Goal: Navigation & Orientation: Find specific page/section

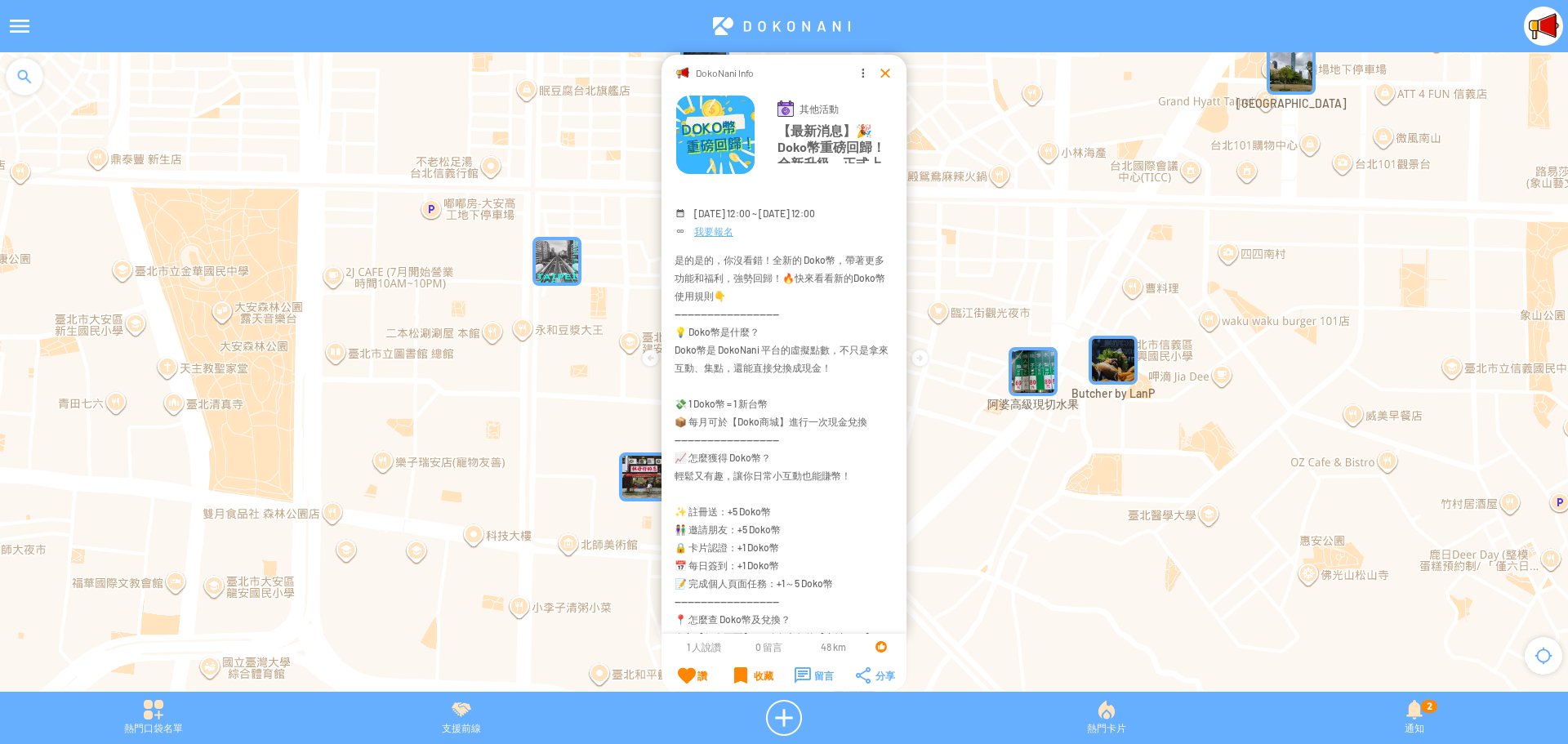
click at [884, 76] on div at bounding box center [885, 73] width 16 height 16
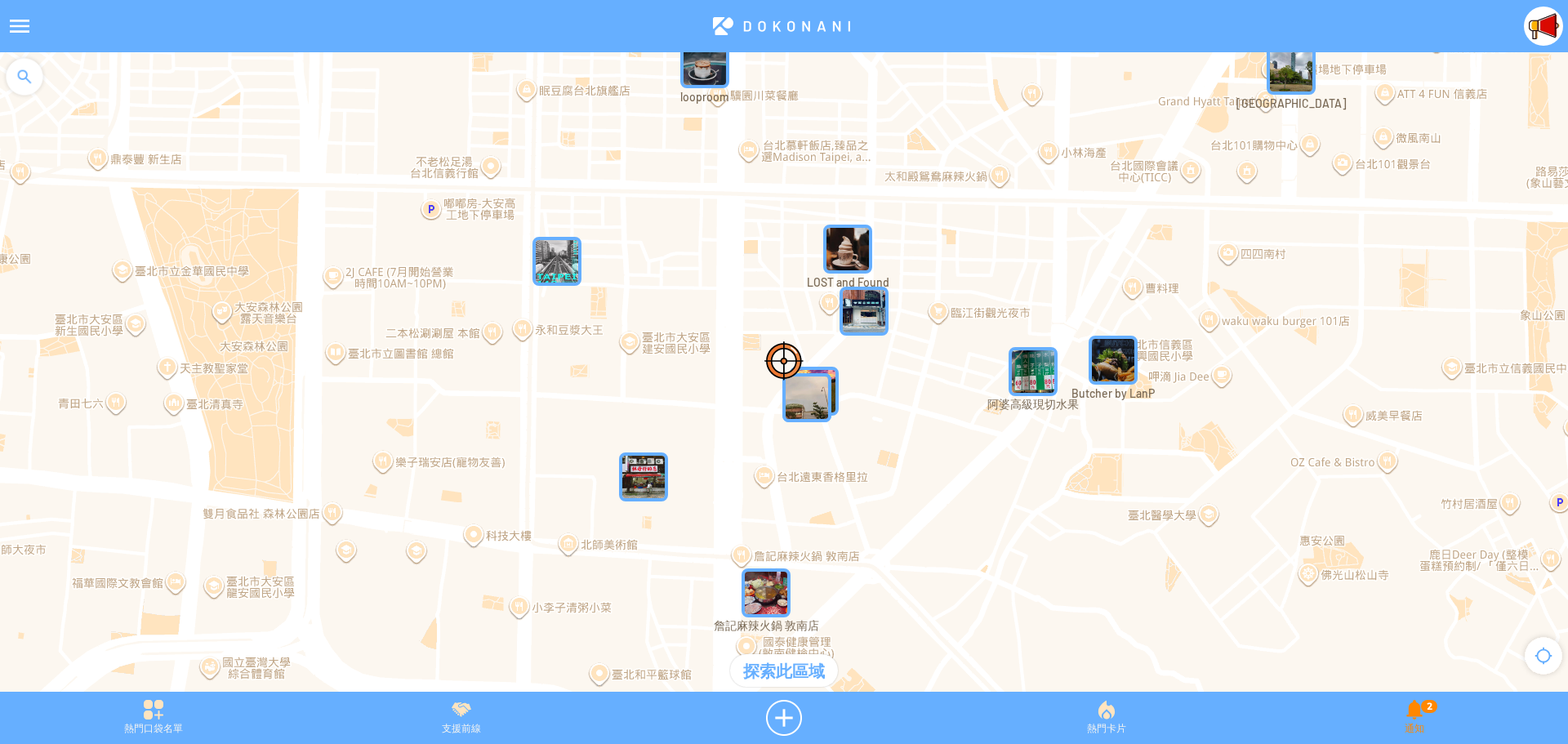
click at [1420, 722] on div "2 通知" at bounding box center [1414, 717] width 307 height 36
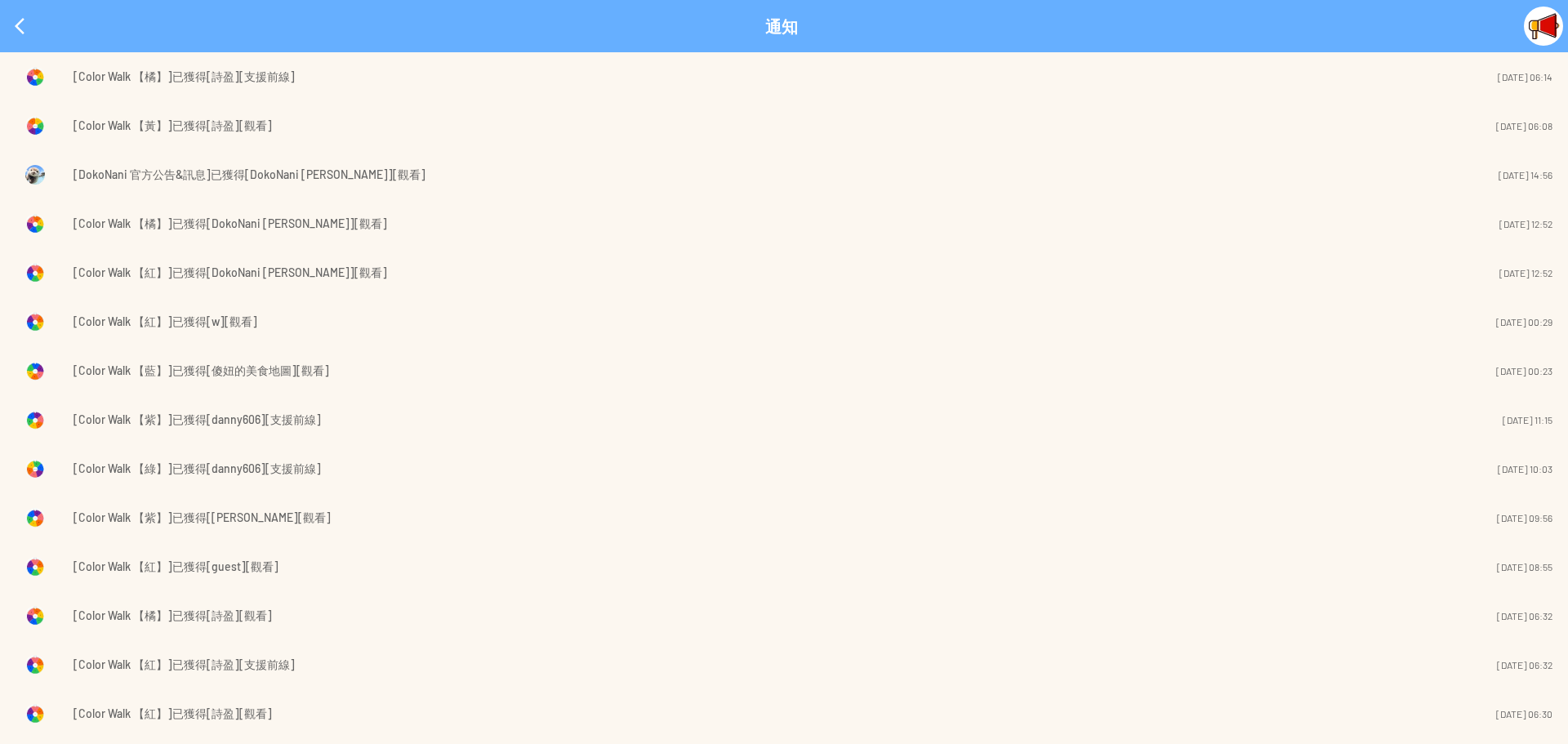
click at [243, 73] on span "[Color Walk 【橘】]已獲得[詩盈][支援前線]" at bounding box center [184, 77] width 221 height 19
click at [11, 21] on div at bounding box center [19, 26] width 39 height 39
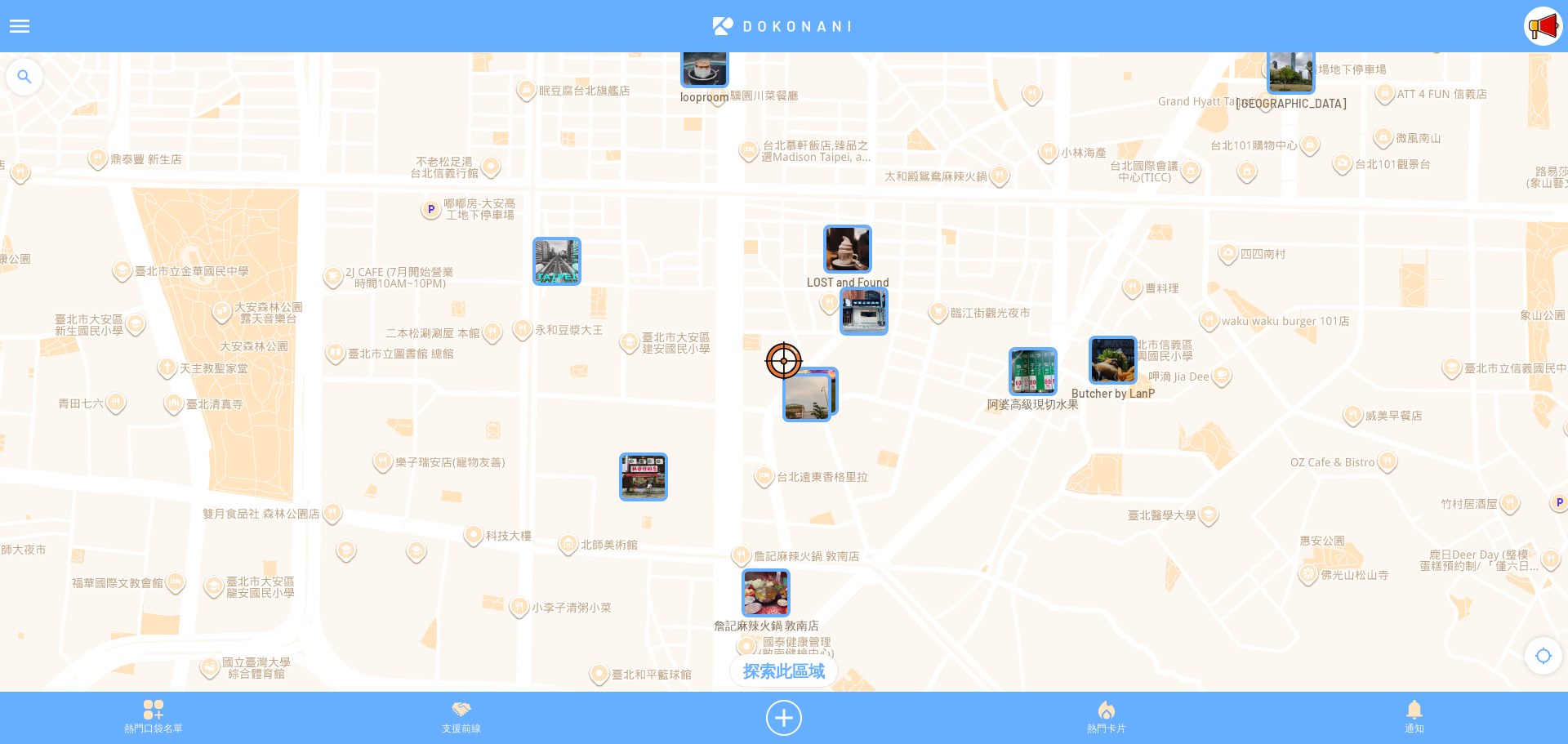
click at [13, 26] on div at bounding box center [19, 26] width 39 height 39
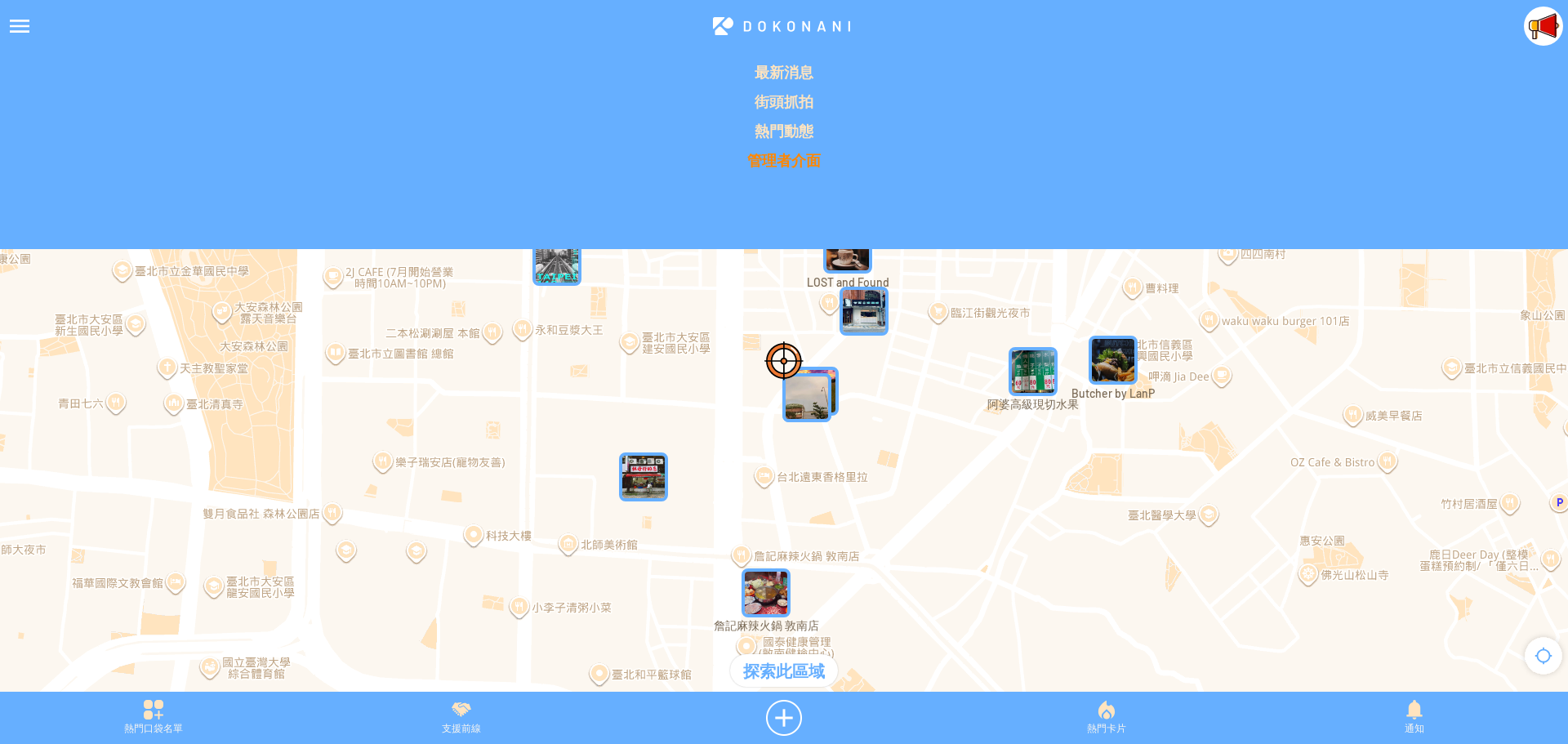
click at [776, 158] on p "管理者介面" at bounding box center [784, 160] width 1549 height 19
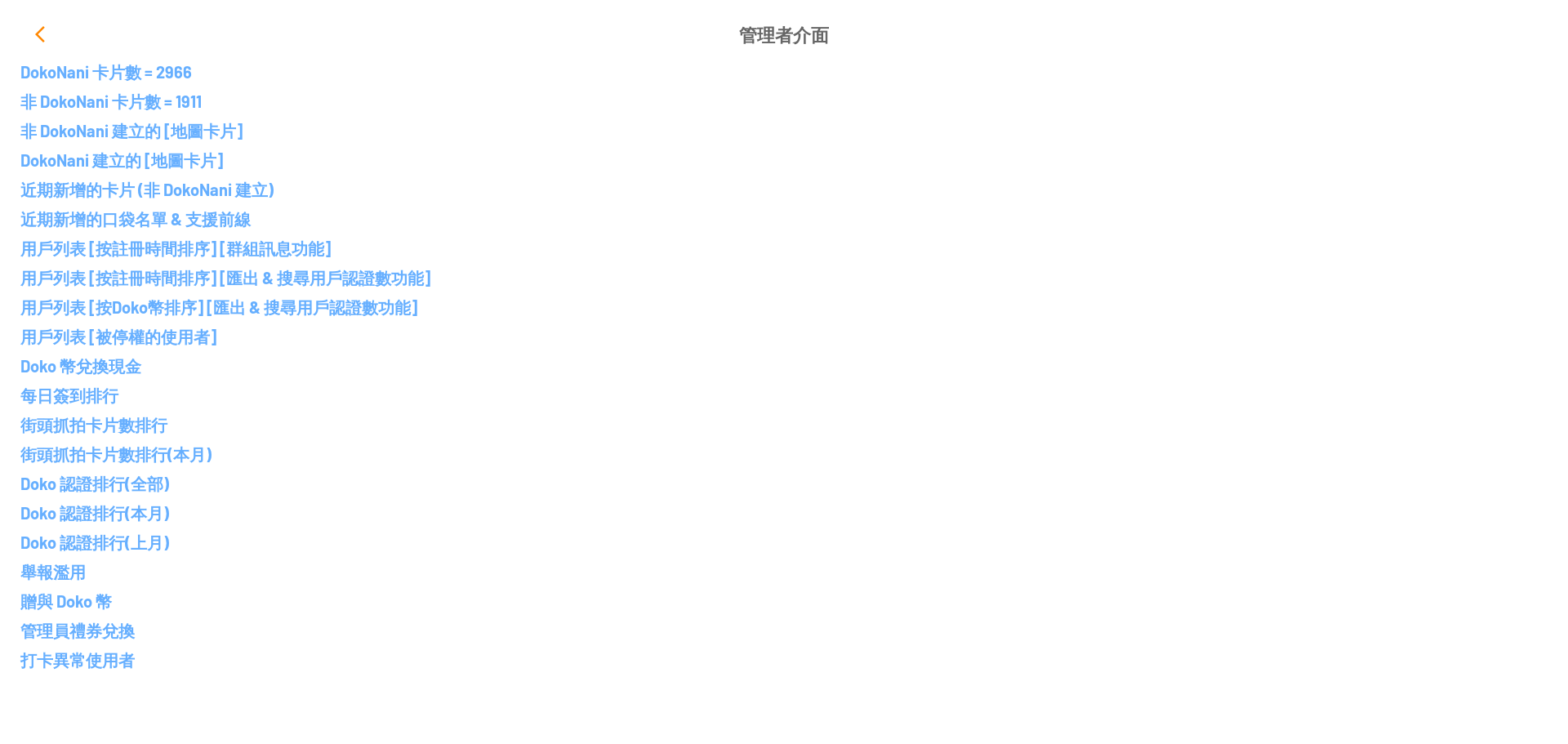
click at [33, 34] on div at bounding box center [40, 34] width 39 height 39
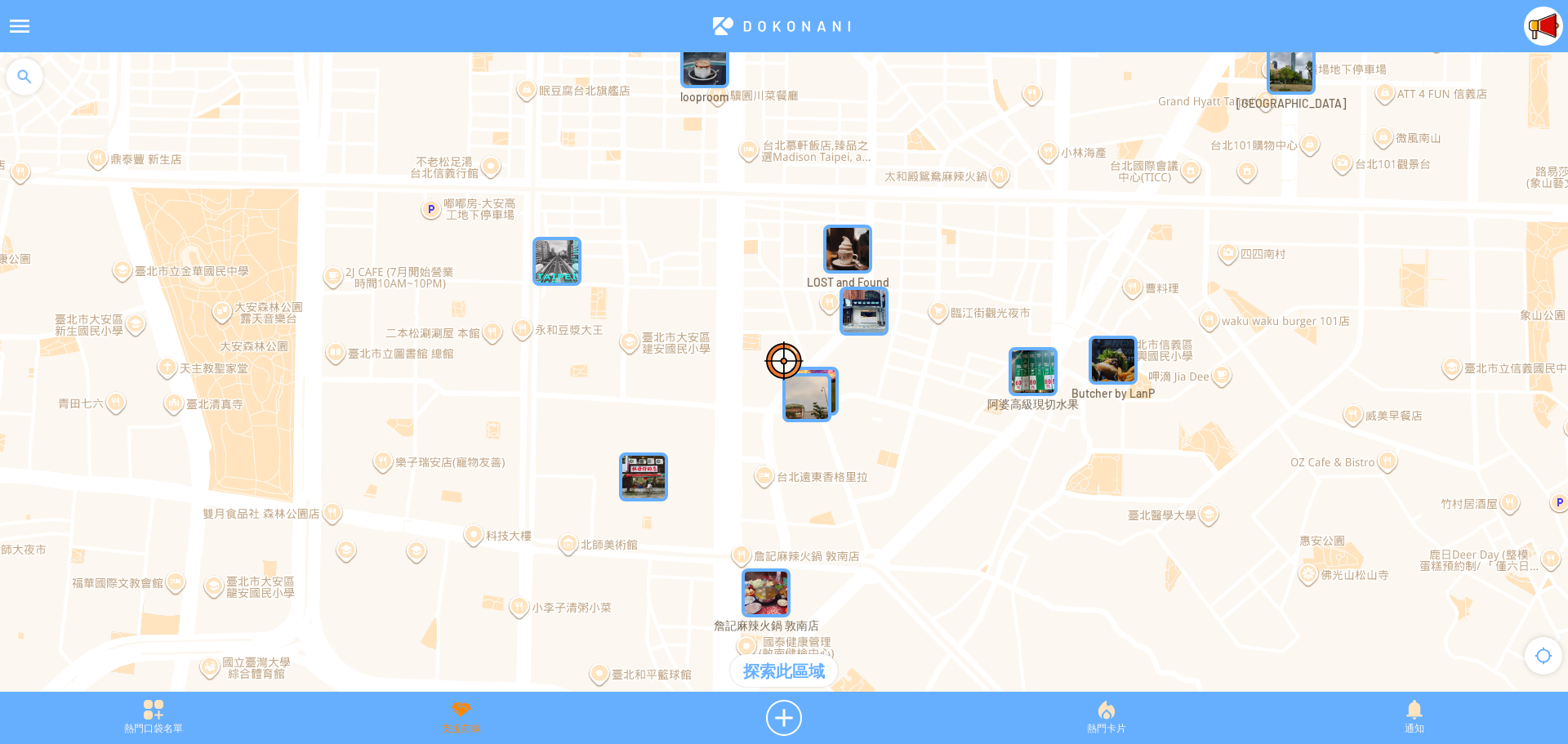
click at [468, 715] on div "支援前線" at bounding box center [460, 717] width 307 height 36
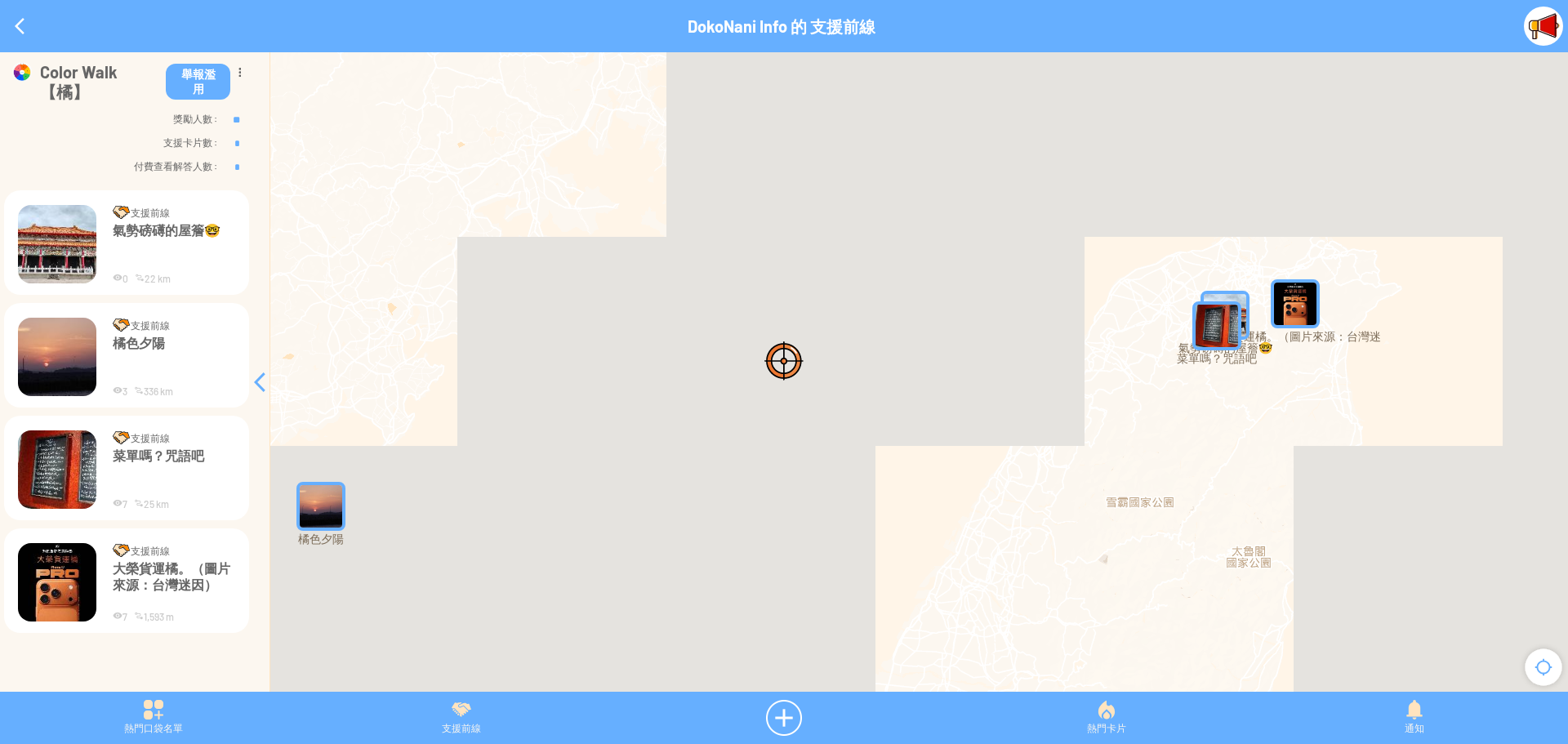
click at [165, 222] on p "氣勢磅礡的屋簷🤓" at bounding box center [173, 246] width 122 height 49
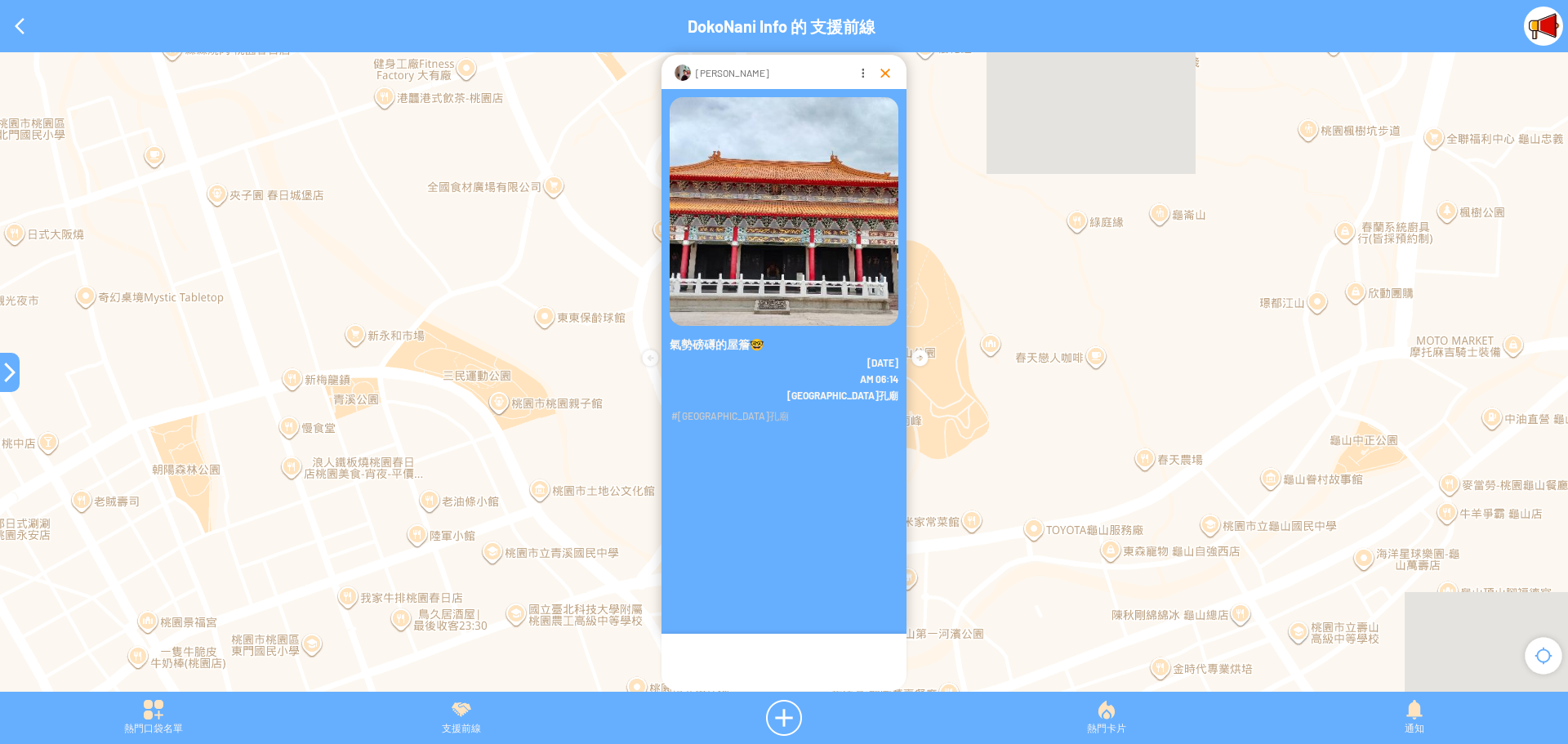
click at [885, 70] on div at bounding box center [885, 73] width 16 height 16
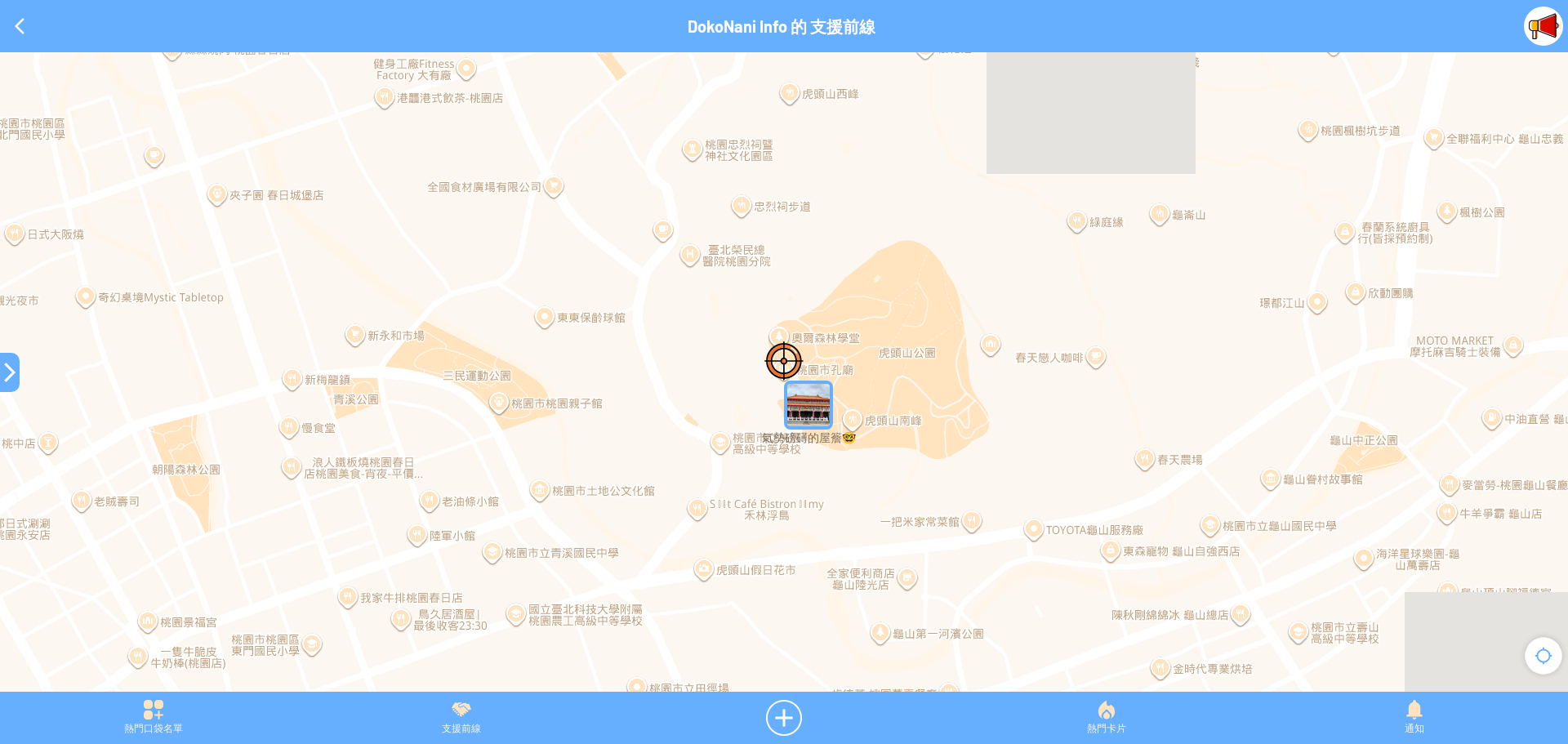
click at [783, 405] on div at bounding box center [784, 380] width 1568 height 656
click at [811, 402] on img "氣勢磅礡的屋簷🤓" at bounding box center [808, 405] width 49 height 49
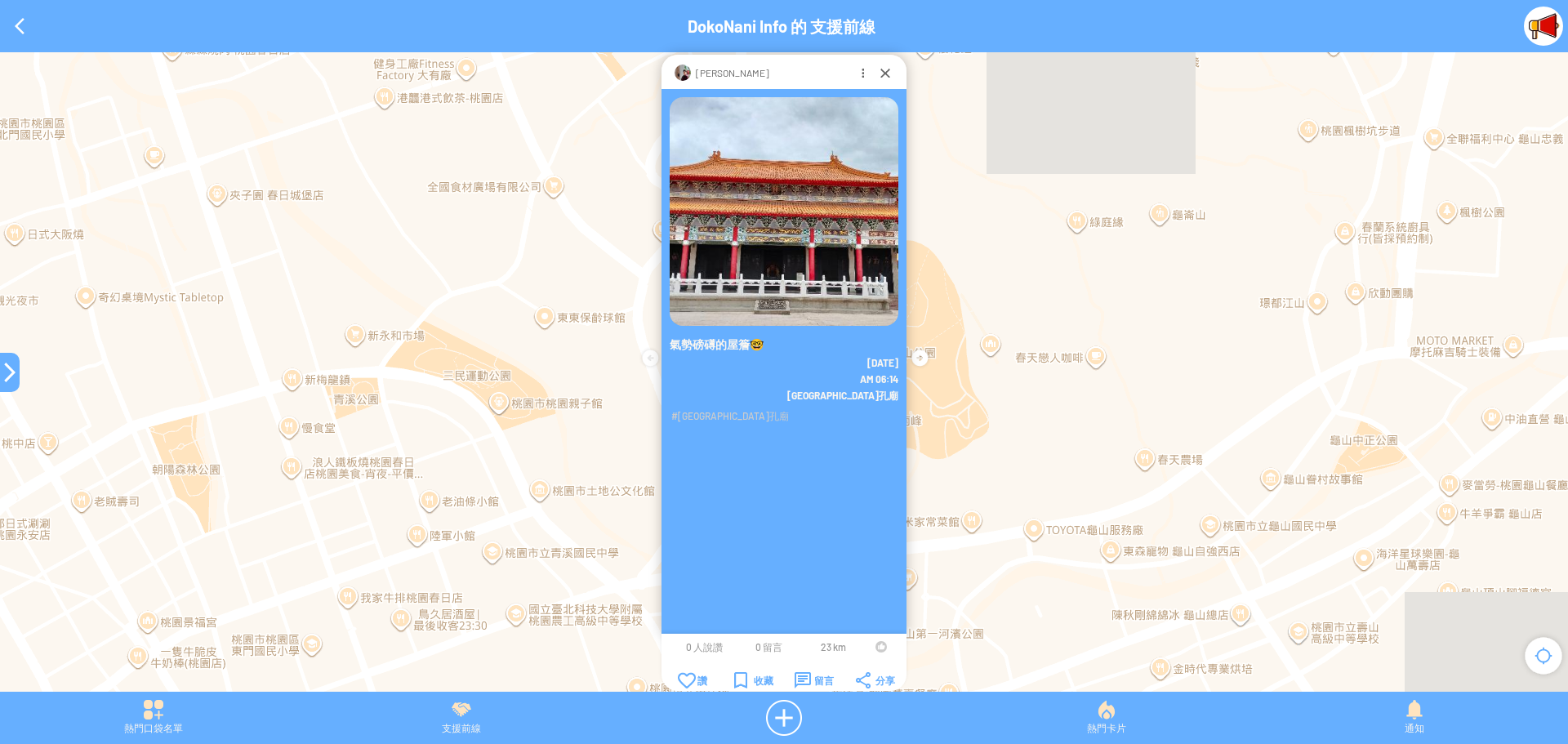
click at [877, 643] on div at bounding box center [881, 647] width 12 height 12
click at [878, 73] on div at bounding box center [885, 73] width 16 height 16
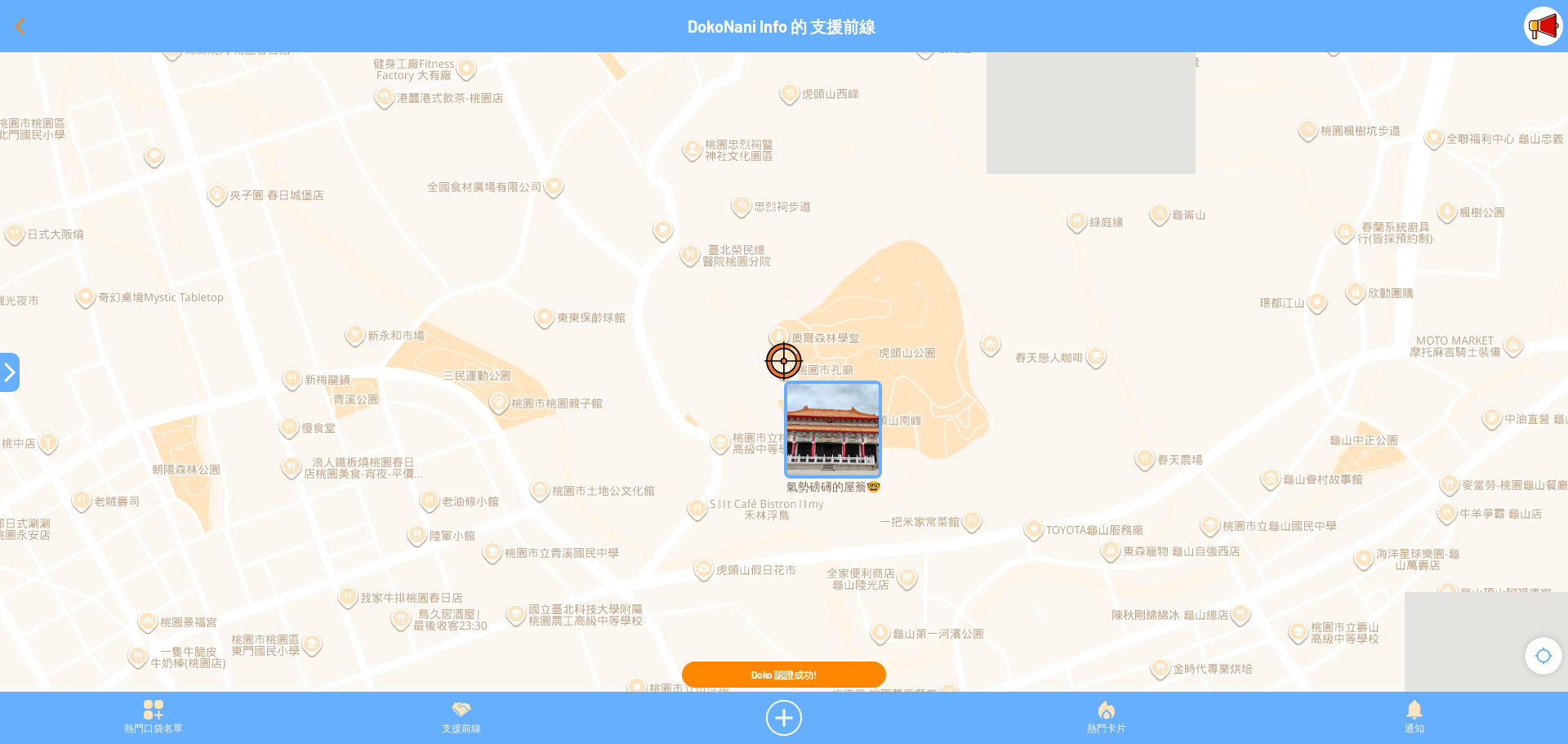
click at [9, 26] on div at bounding box center [19, 26] width 39 height 39
